Goal: Transaction & Acquisition: Purchase product/service

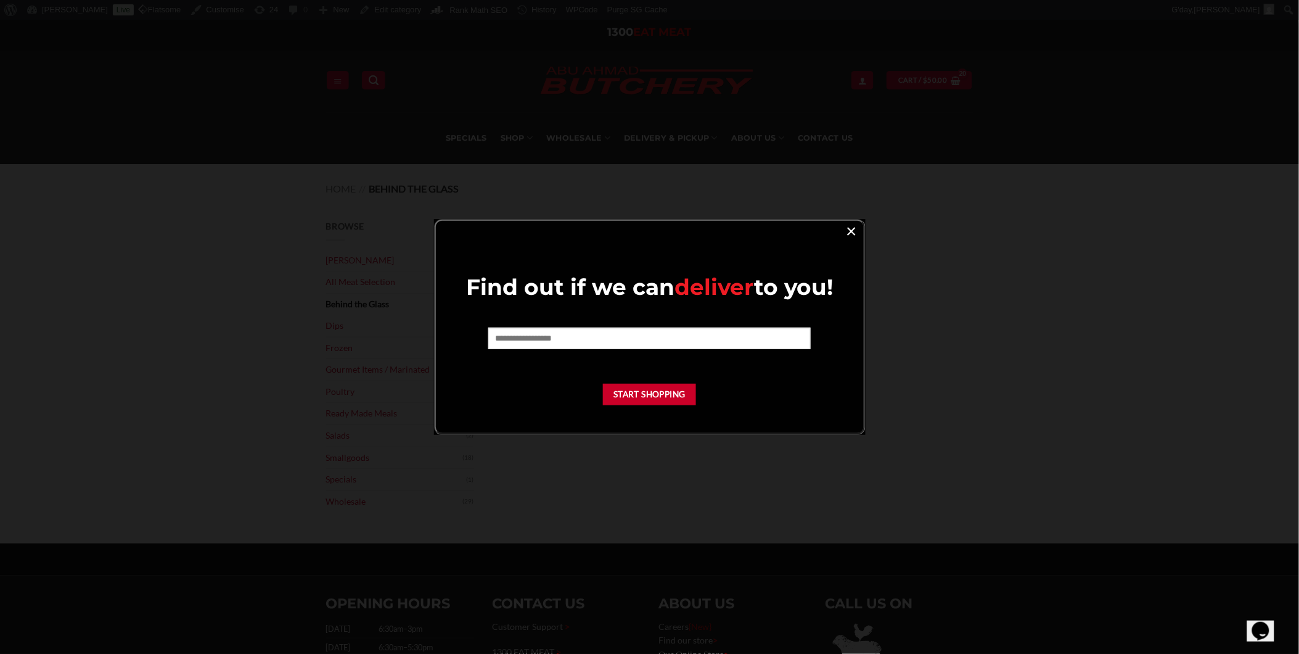
click at [854, 237] on link "×" at bounding box center [852, 230] width 18 height 17
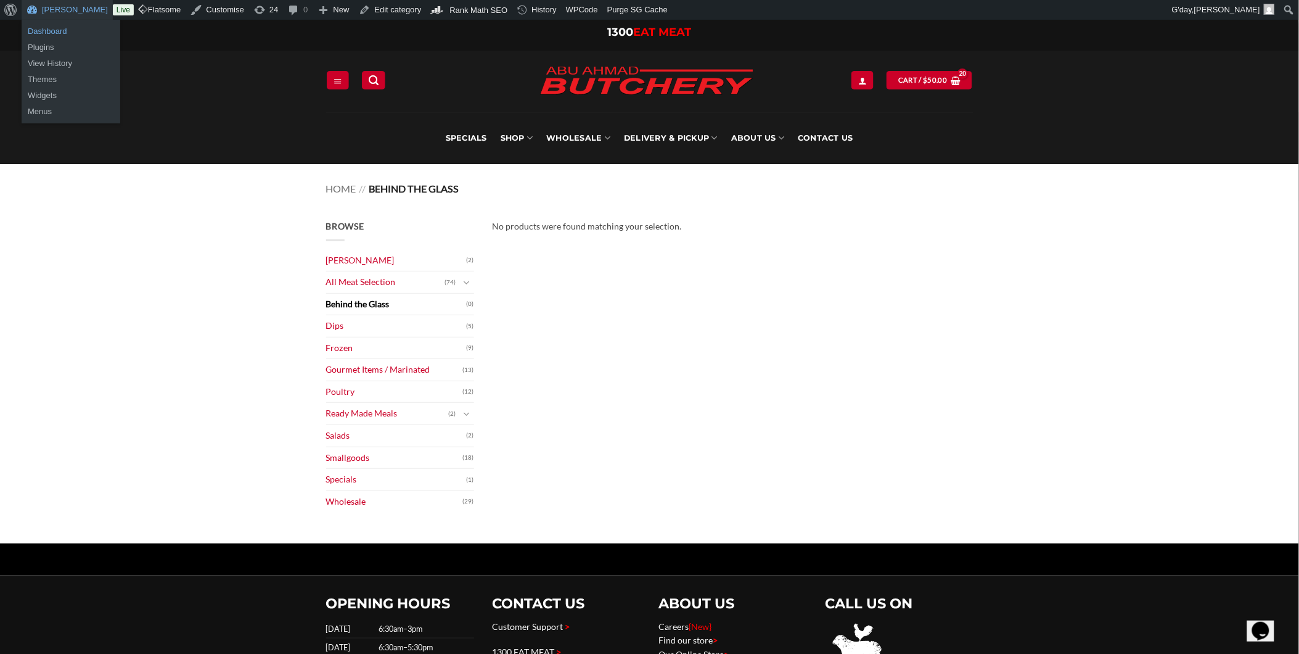
click at [51, 35] on link "Dashboard" at bounding box center [71, 31] width 99 height 16
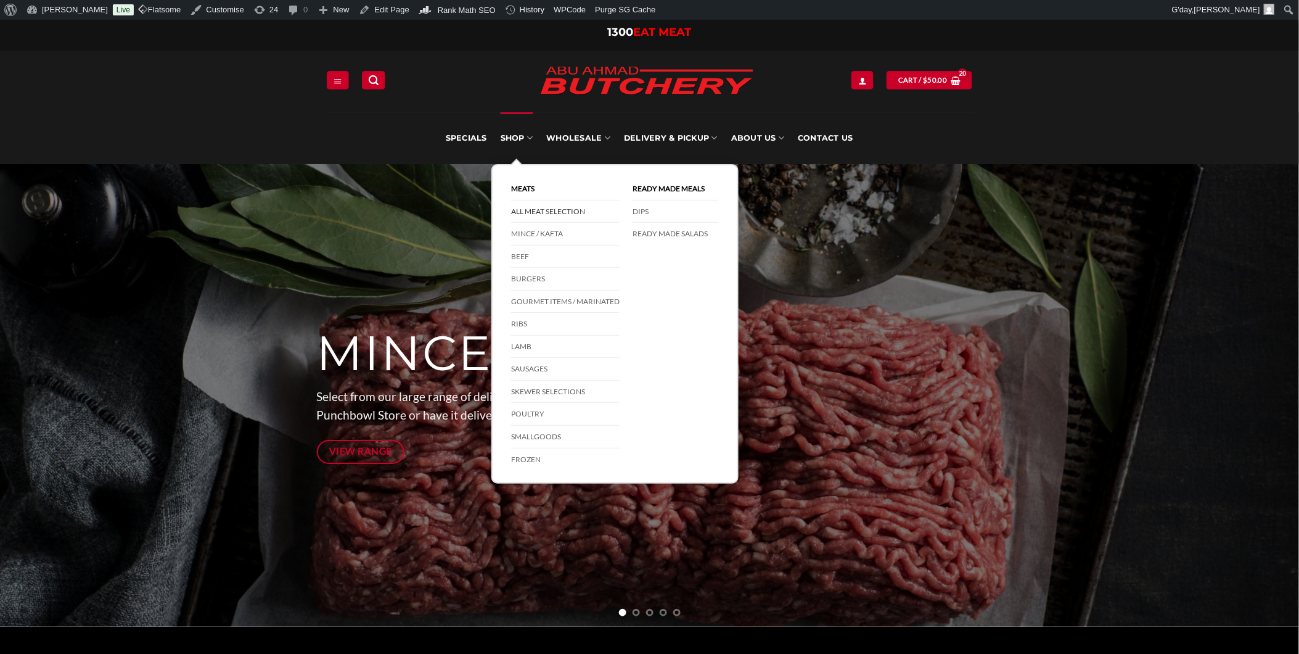
click at [540, 210] on link "All Meat Selection" at bounding box center [565, 211] width 109 height 23
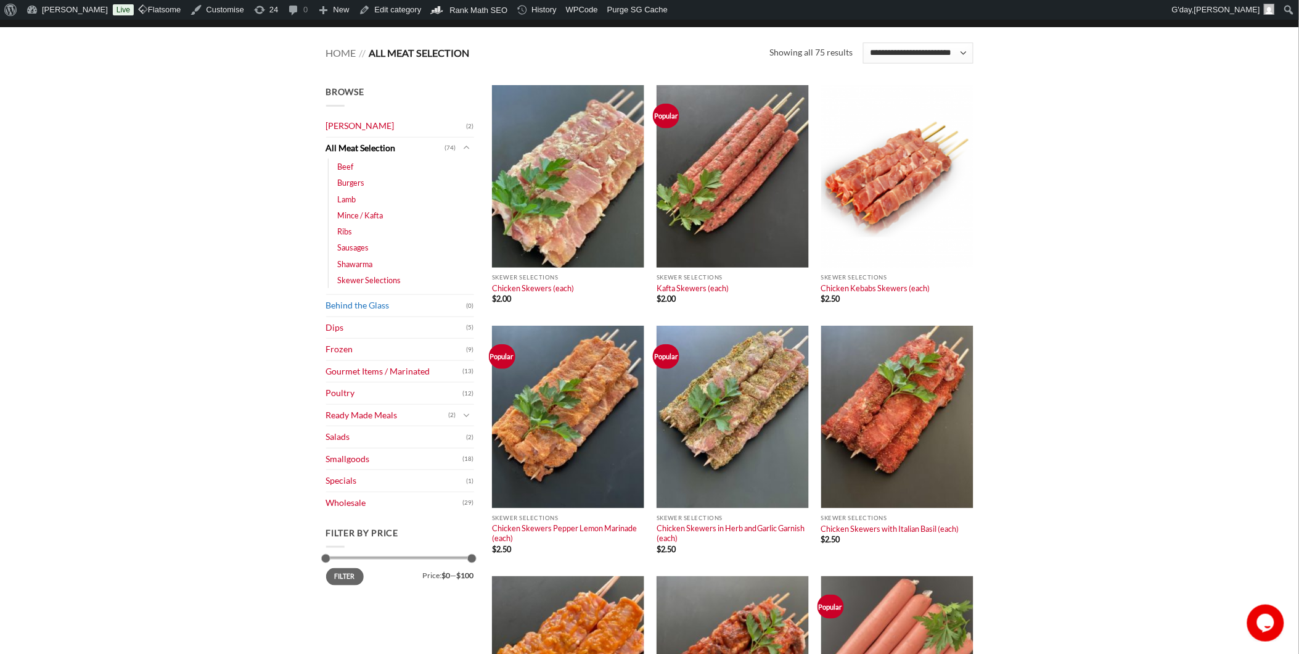
click at [370, 304] on link "Behind the Glass" at bounding box center [396, 306] width 141 height 22
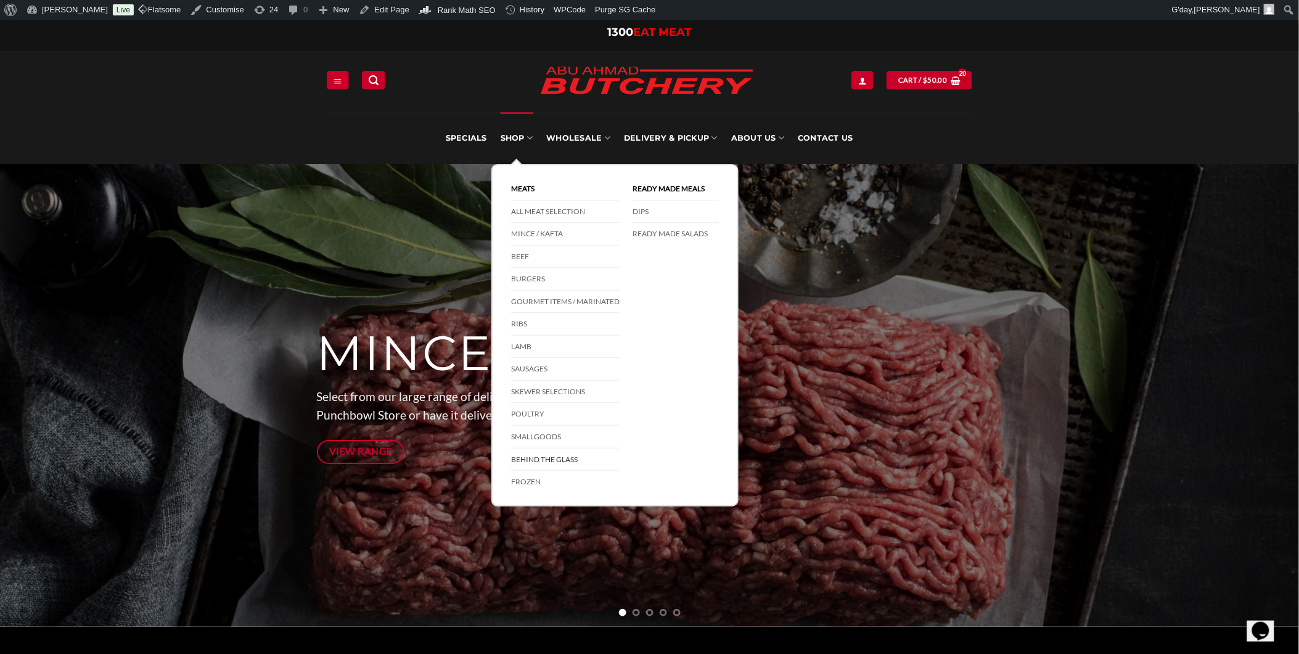
click at [557, 460] on link "Behind The Glass" at bounding box center [565, 459] width 109 height 23
